Goal: Complete application form

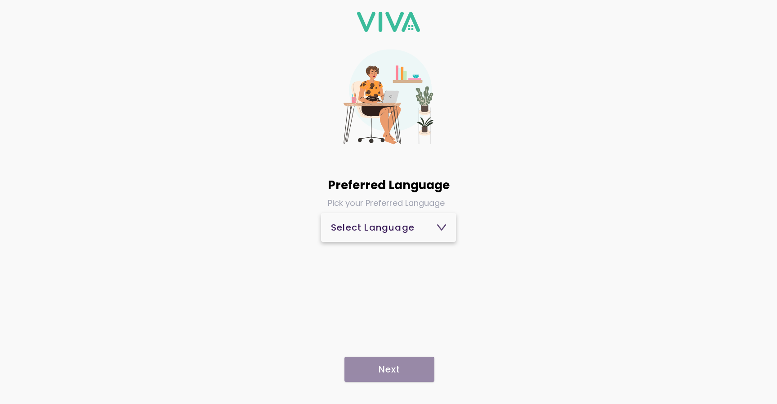
click at [375, 231] on div "Select Language" at bounding box center [388, 227] width 115 height 9
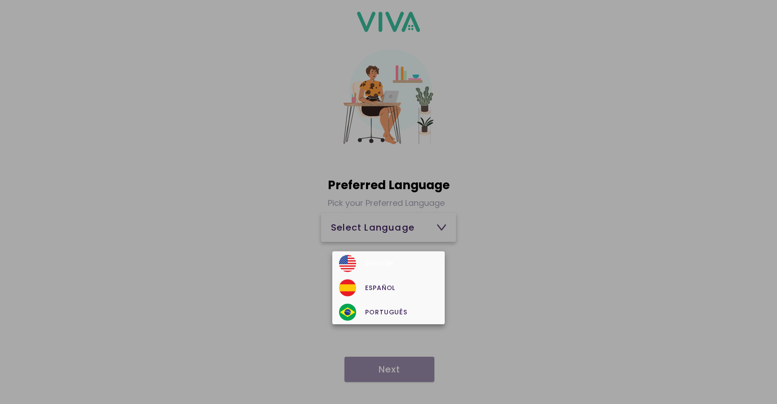
click at [362, 263] on div "English" at bounding box center [388, 263] width 99 height 17
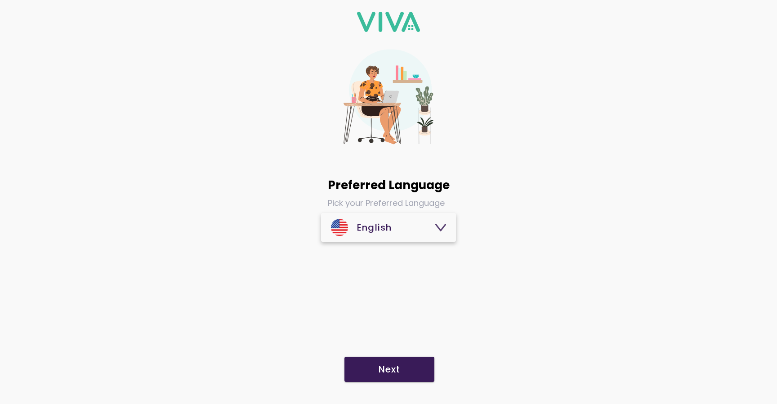
click at [388, 361] on button "Next" at bounding box center [390, 368] width 90 height 25
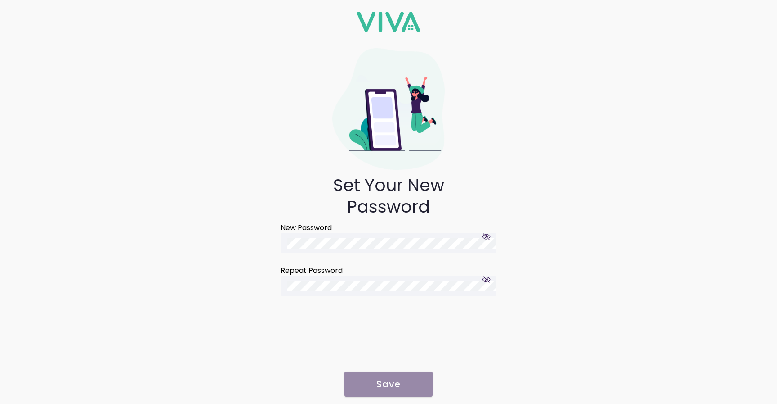
click at [399, 388] on ion-footer "Save" at bounding box center [389, 383] width 90 height 29
click at [391, 387] on ion-footer "Save" at bounding box center [389, 383] width 90 height 29
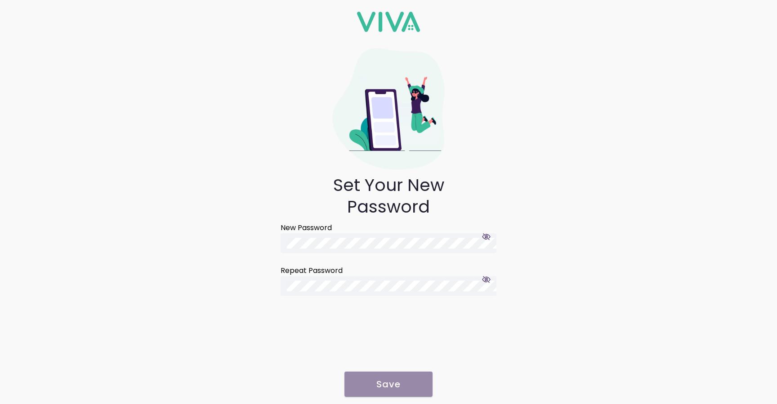
click at [391, 387] on ion-footer "Save" at bounding box center [389, 383] width 90 height 29
